Goal: Navigation & Orientation: Find specific page/section

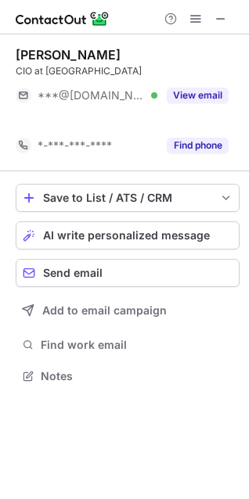
scroll to position [340, 249]
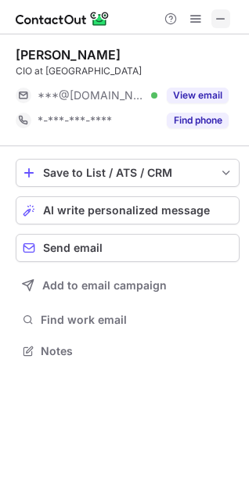
click at [214, 26] on button at bounding box center [220, 18] width 19 height 19
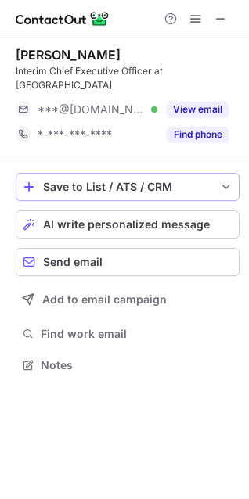
scroll to position [354, 249]
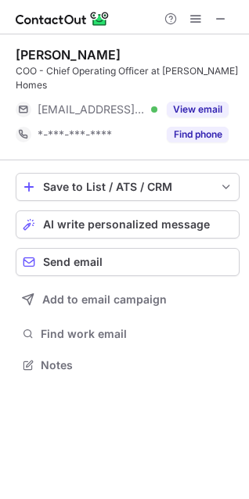
scroll to position [7, 7]
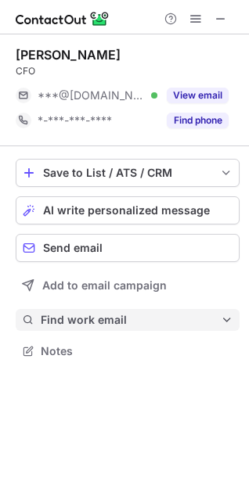
scroll to position [7, 7]
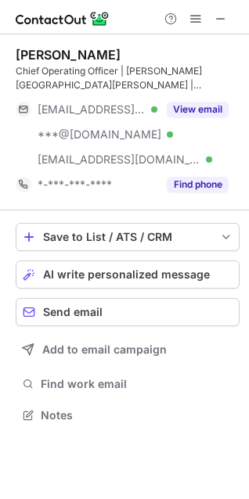
scroll to position [404, 249]
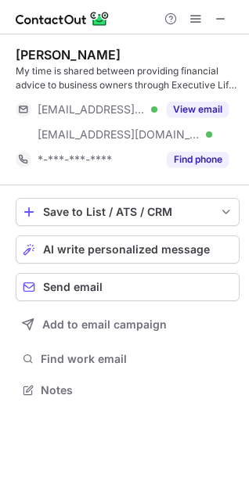
scroll to position [379, 249]
click at [222, 17] on span at bounding box center [220, 19] width 13 height 13
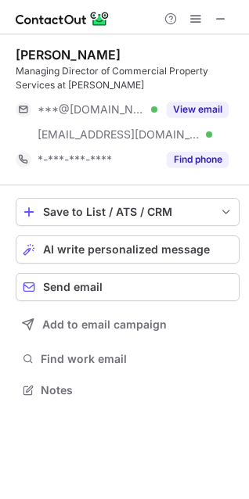
scroll to position [379, 249]
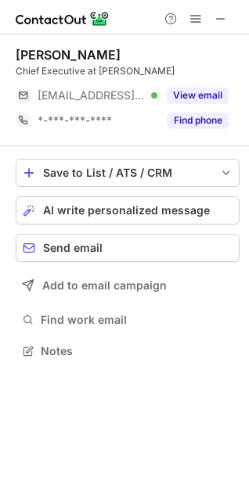
scroll to position [340, 249]
